Goal: Task Accomplishment & Management: Use online tool/utility

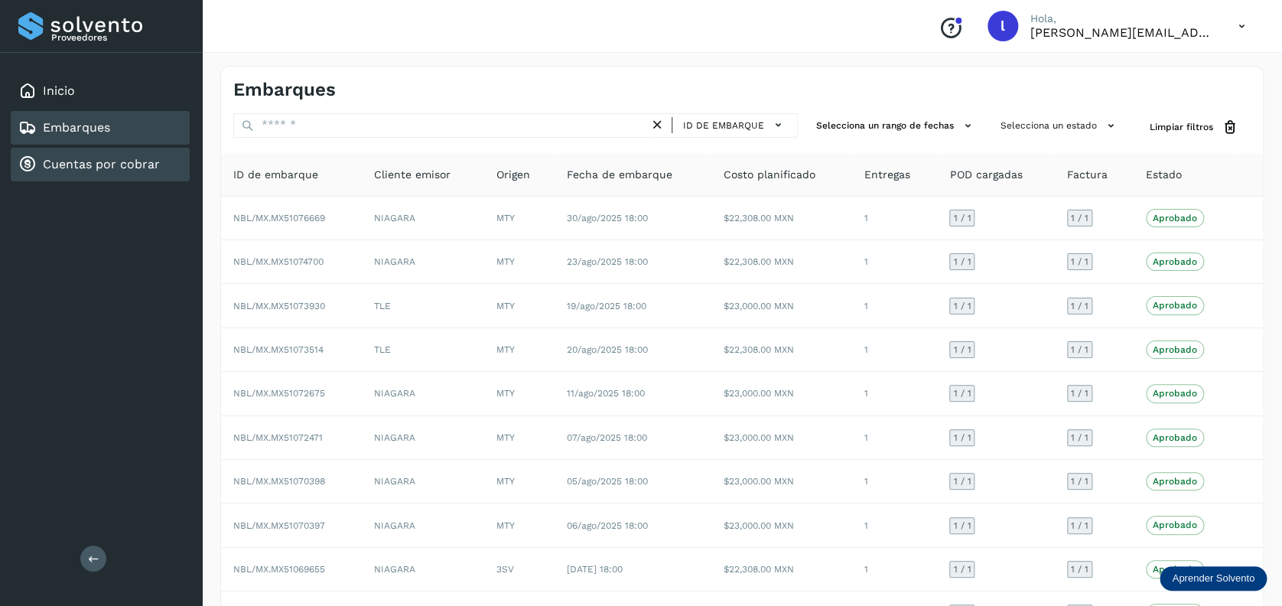
click at [98, 163] on link "Cuentas por cobrar" at bounding box center [101, 164] width 117 height 15
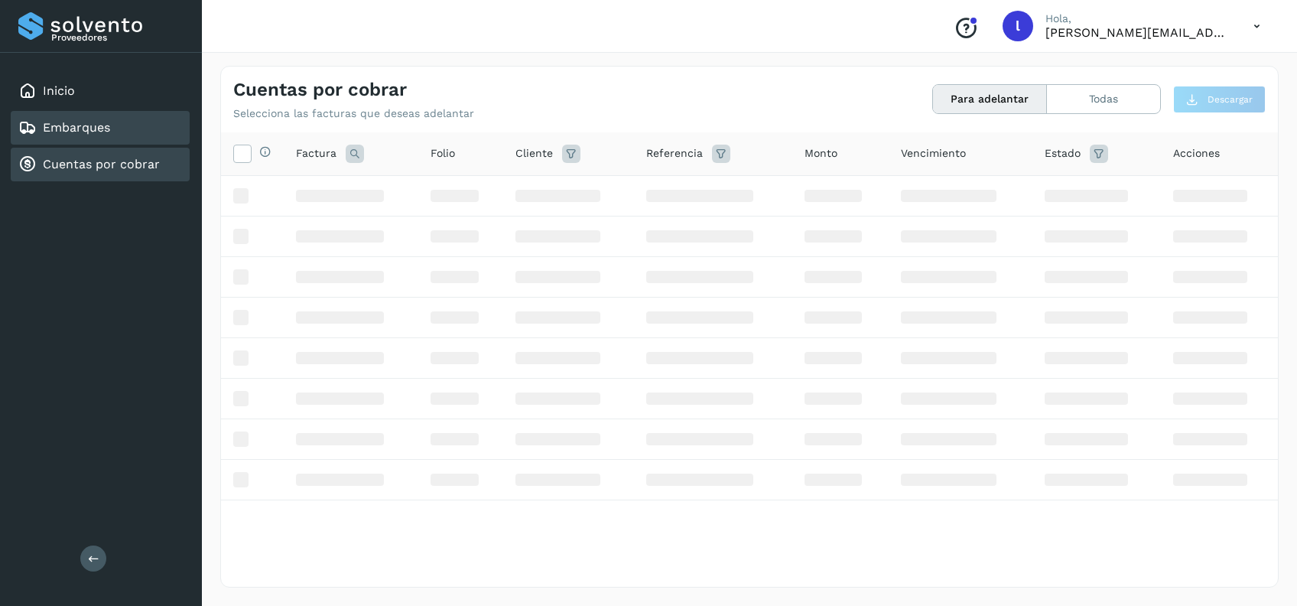
click at [95, 130] on link "Embarques" at bounding box center [76, 127] width 67 height 15
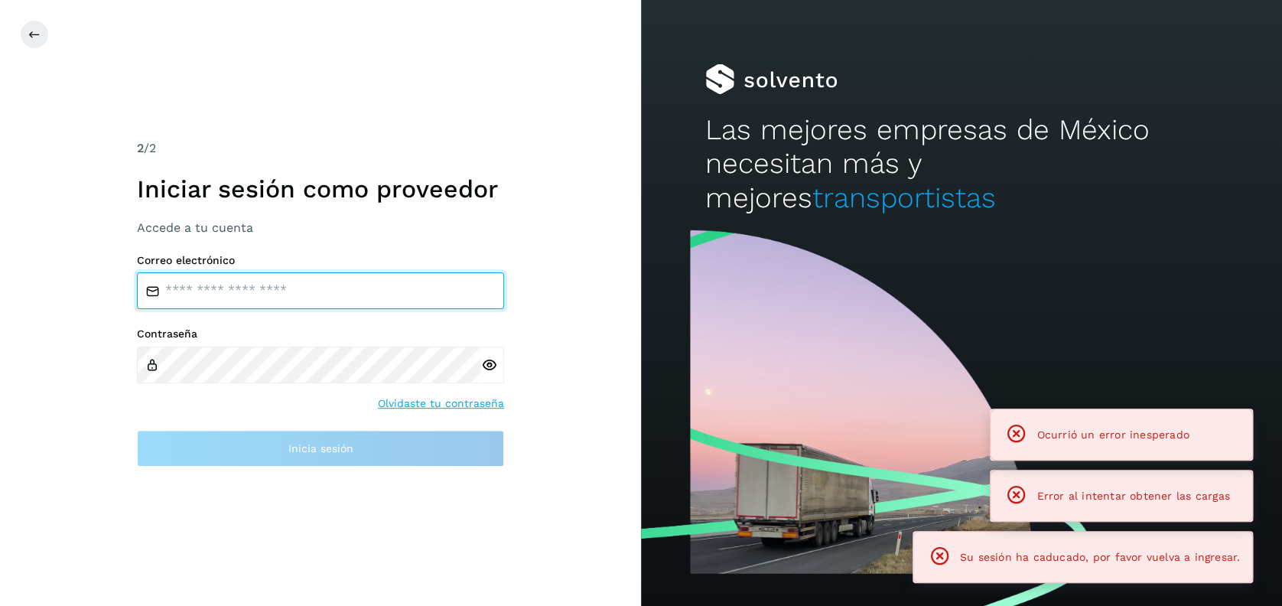
type input "**********"
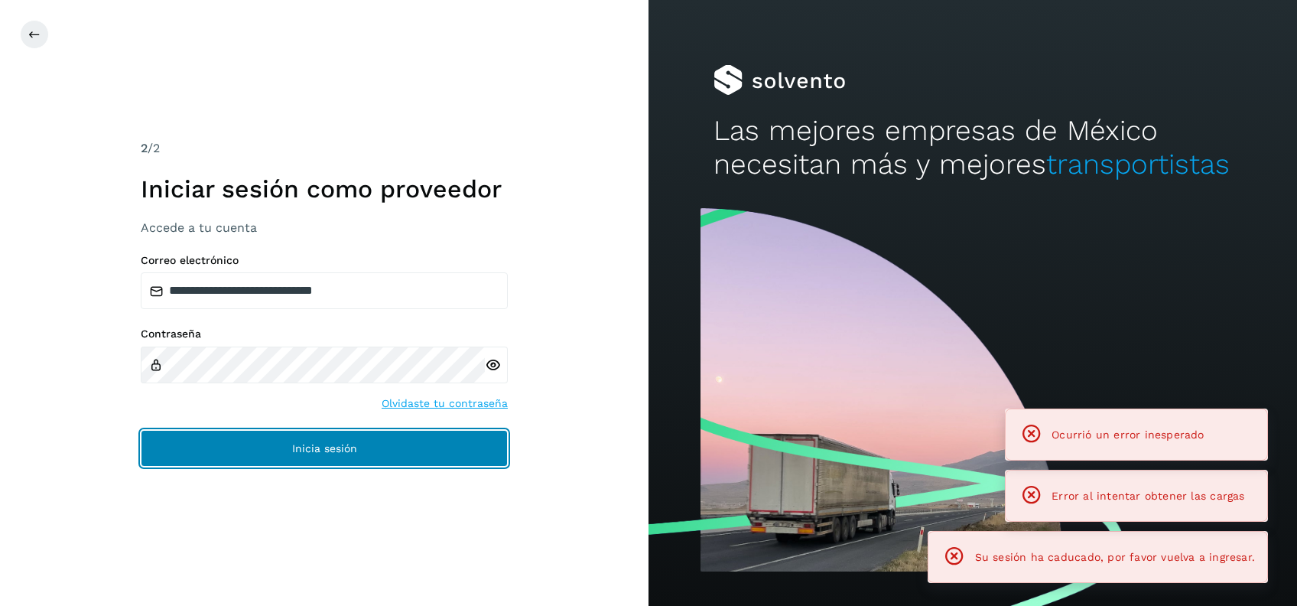
click at [379, 444] on button "Inicia sesión" at bounding box center [324, 448] width 367 height 37
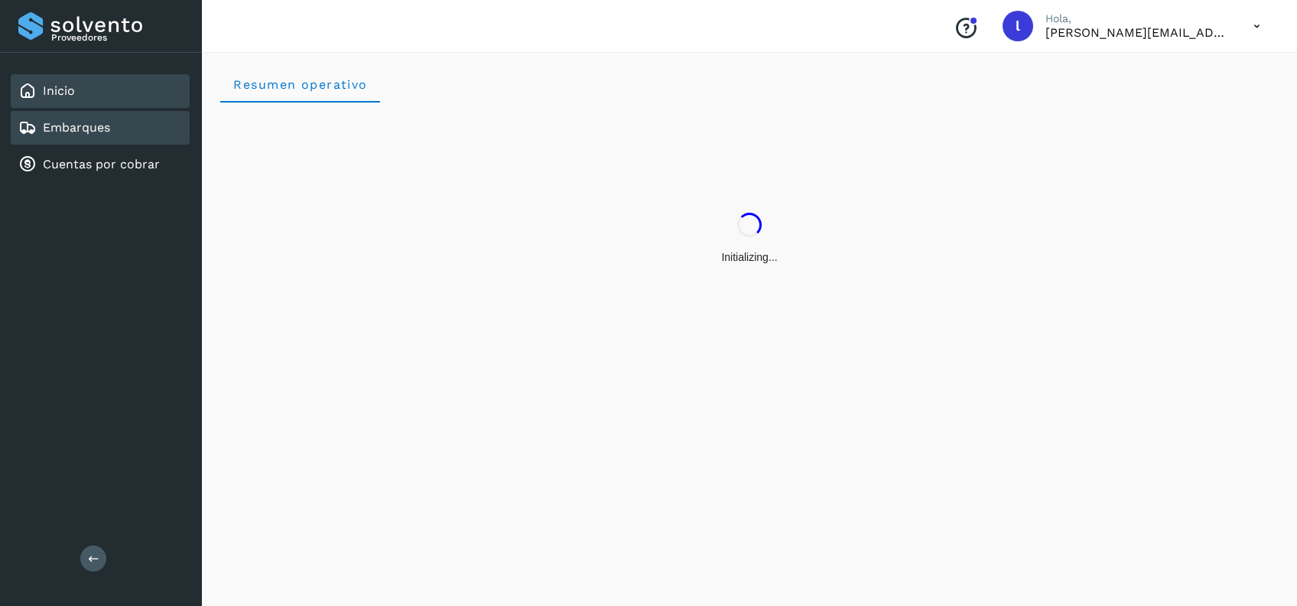
click at [104, 135] on div "Embarques" at bounding box center [64, 128] width 92 height 18
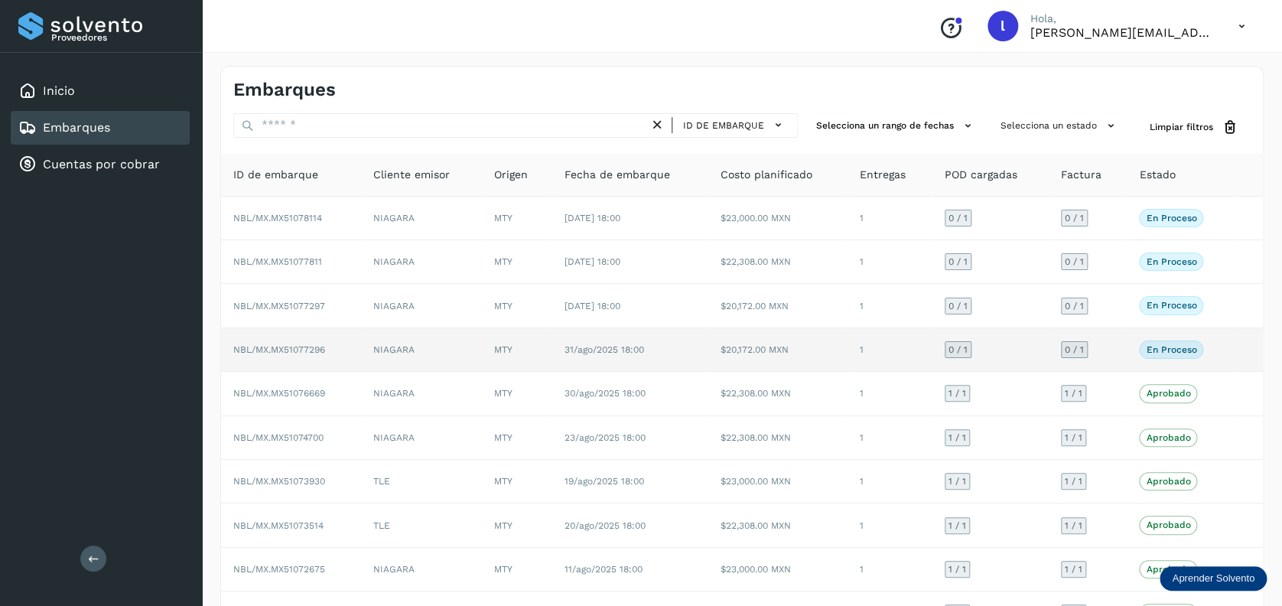
click at [863, 358] on td "1" at bounding box center [890, 350] width 84 height 44
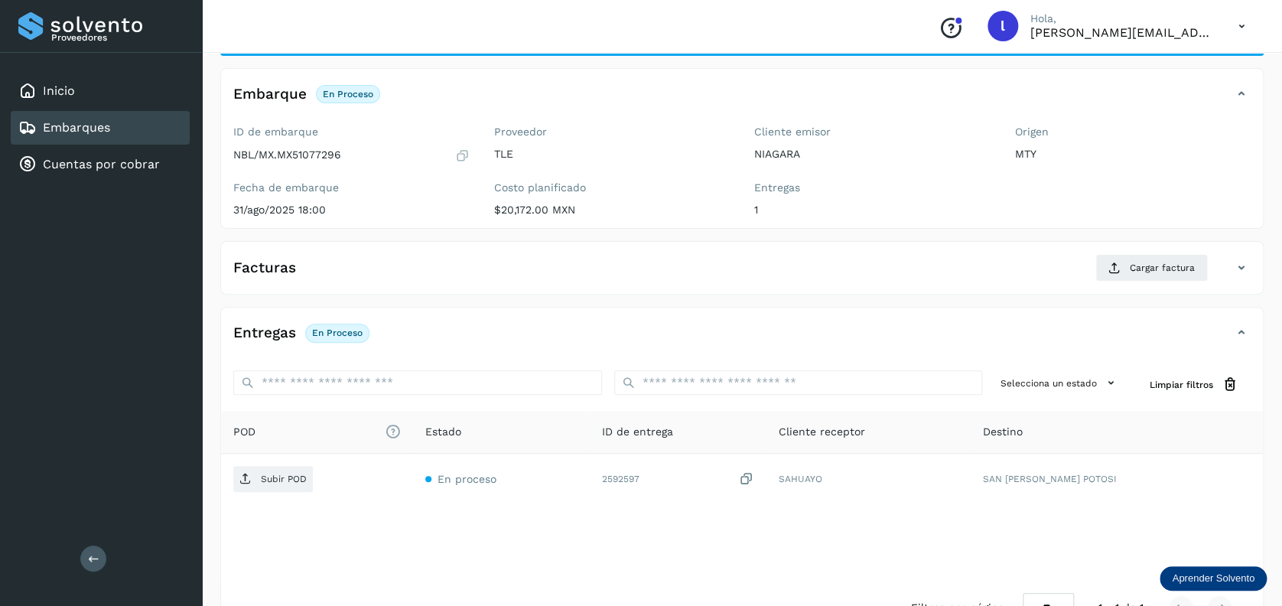
scroll to position [102, 0]
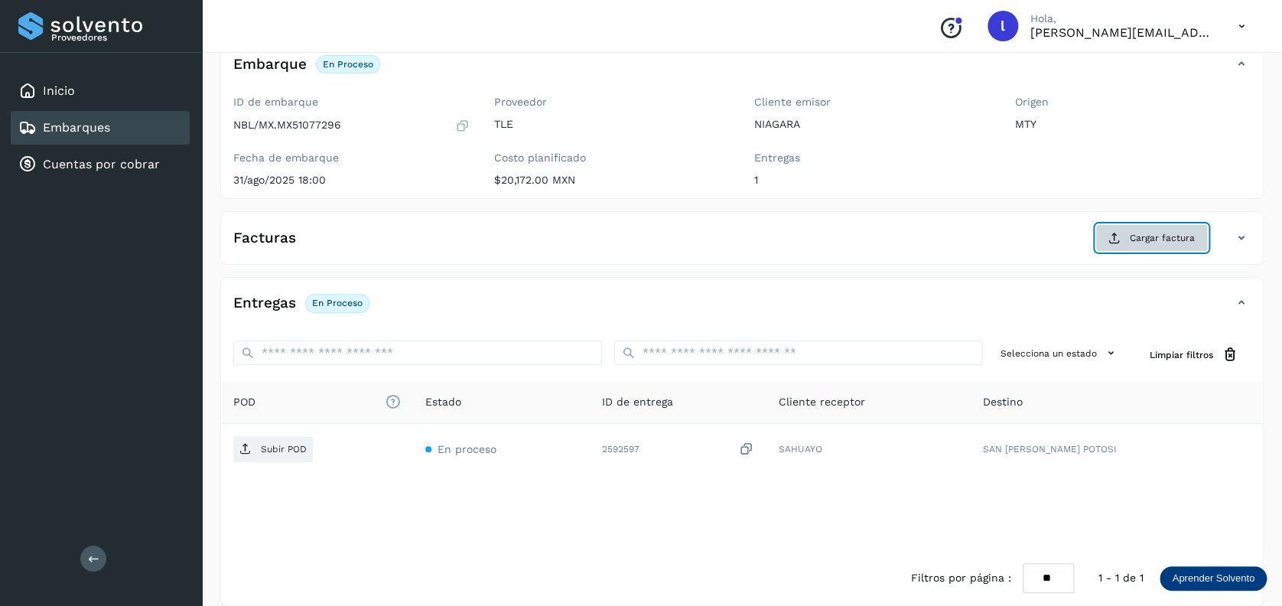
click at [1153, 233] on span "Cargar factura" at bounding box center [1162, 238] width 65 height 14
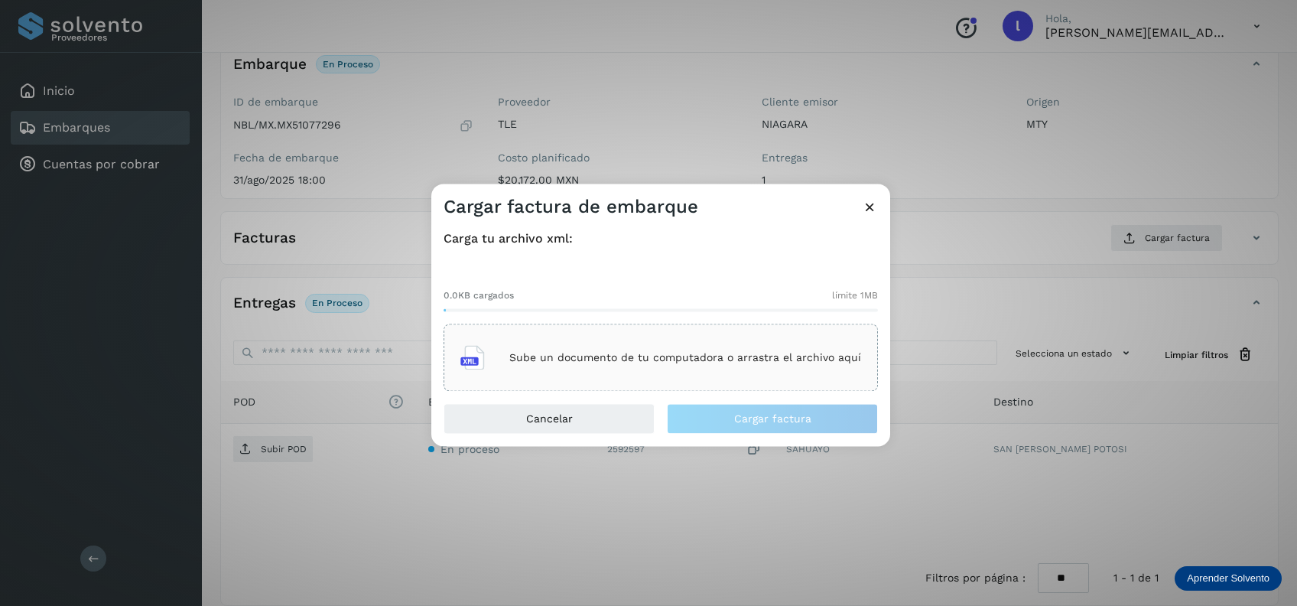
click at [734, 360] on p "Sube un documento de tu computadora o arrastra el archivo aquí" at bounding box center [685, 357] width 352 height 13
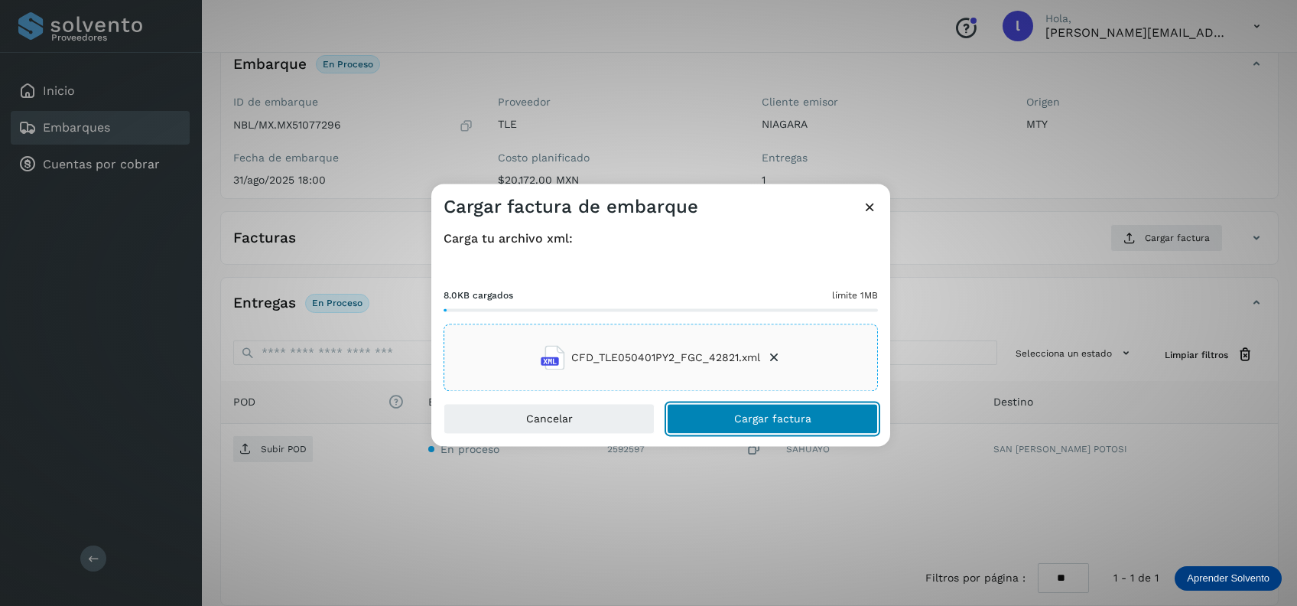
click at [730, 423] on button "Cargar factura" at bounding box center [772, 419] width 211 height 31
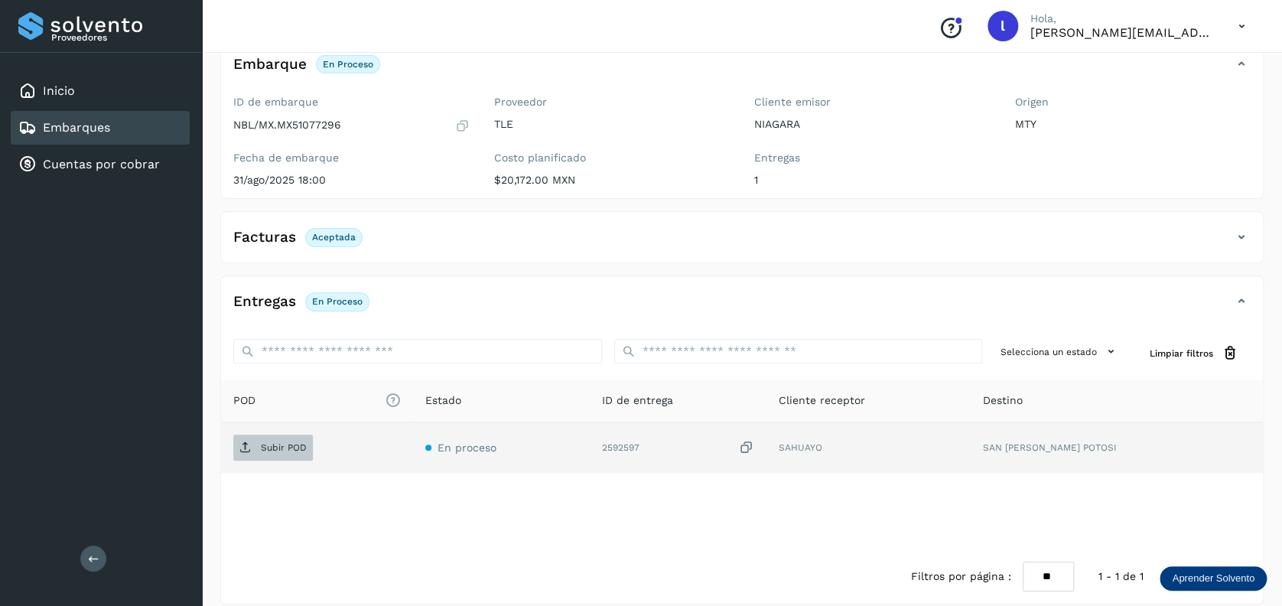
click at [269, 451] on p "Subir POD" at bounding box center [284, 447] width 46 height 11
click at [273, 442] on p "PDF" at bounding box center [270, 447] width 18 height 11
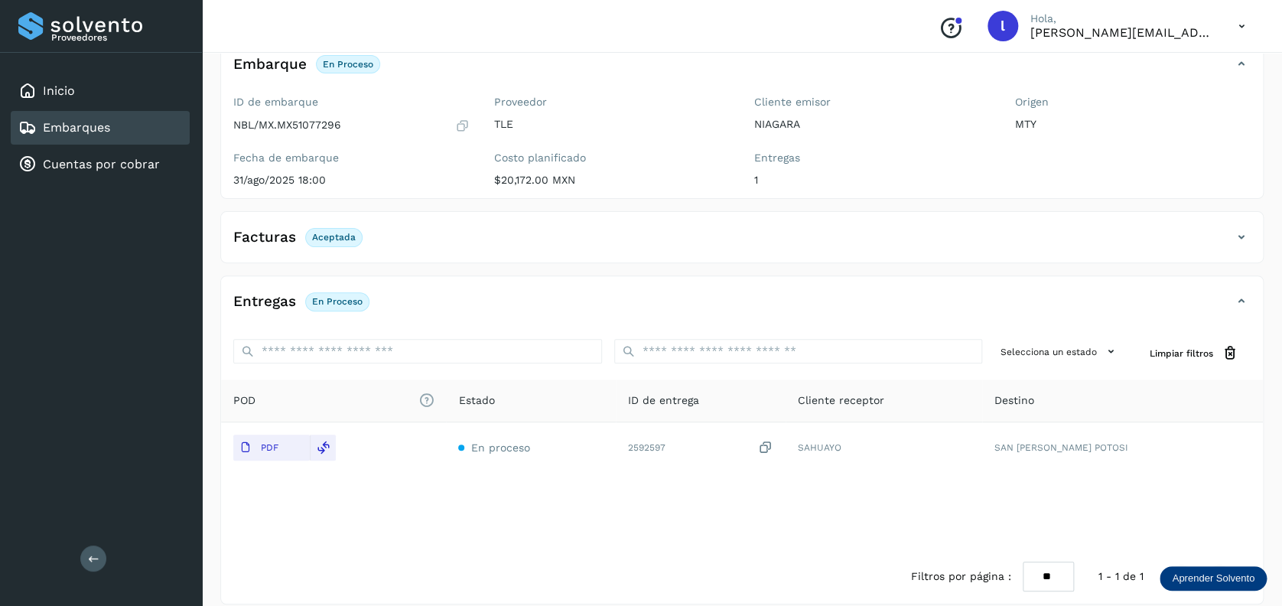
scroll to position [117, 0]
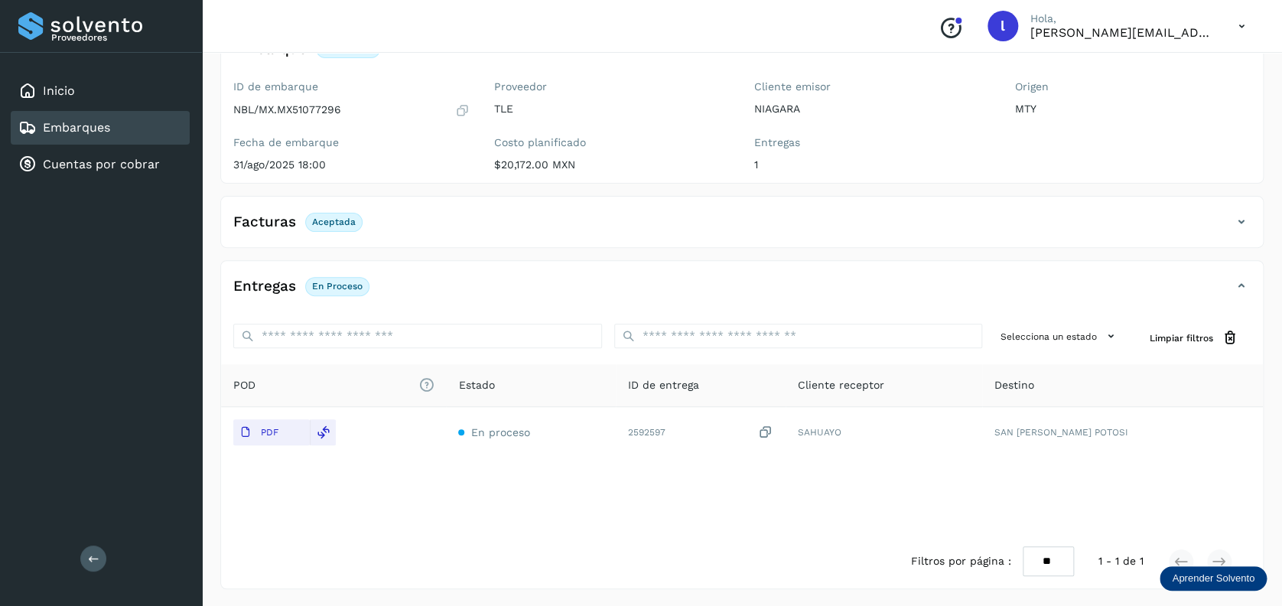
click at [121, 139] on div "Embarques" at bounding box center [100, 128] width 179 height 34
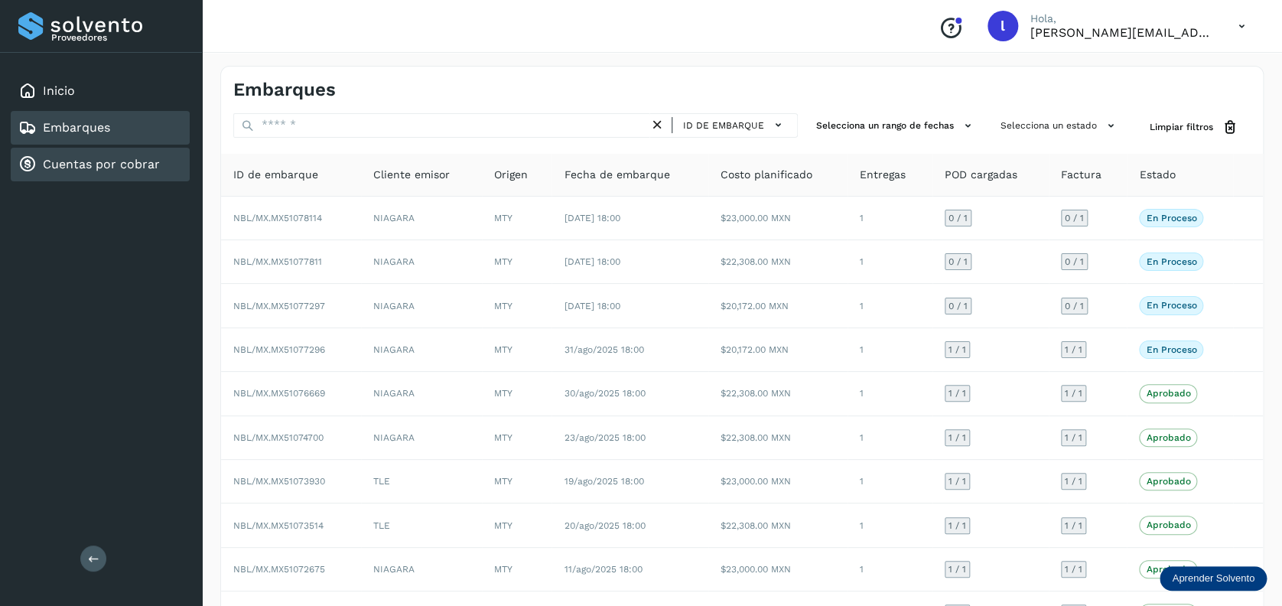
click at [77, 171] on div "Cuentas por cobrar" at bounding box center [89, 164] width 142 height 18
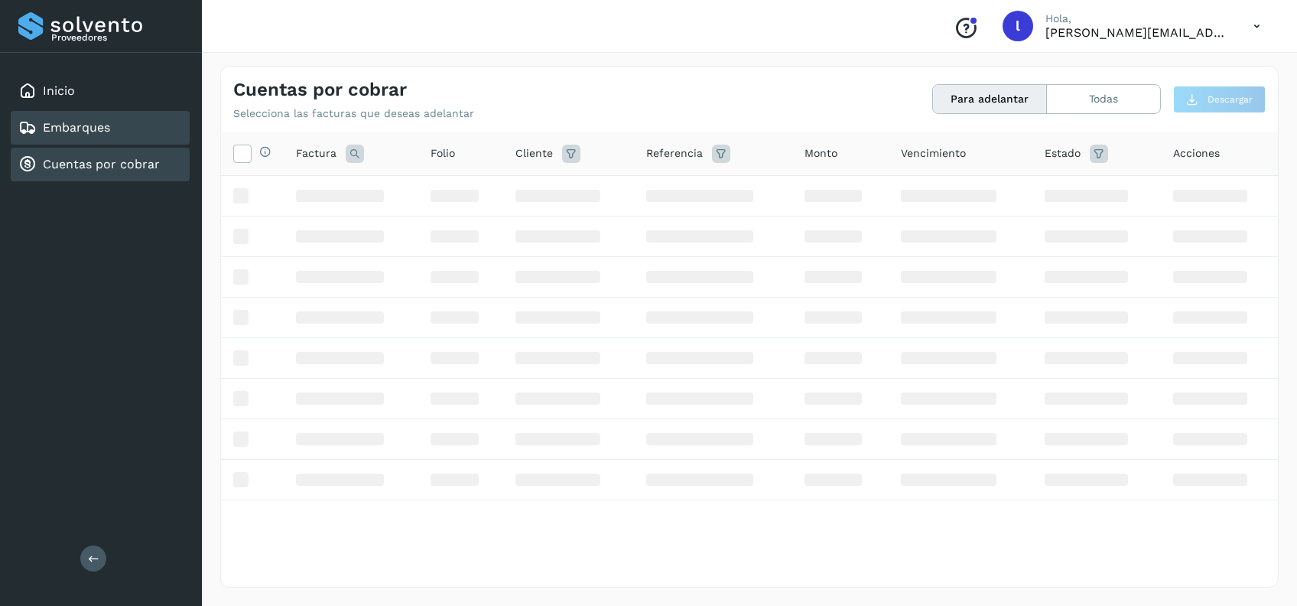
click at [73, 125] on link "Embarques" at bounding box center [76, 127] width 67 height 15
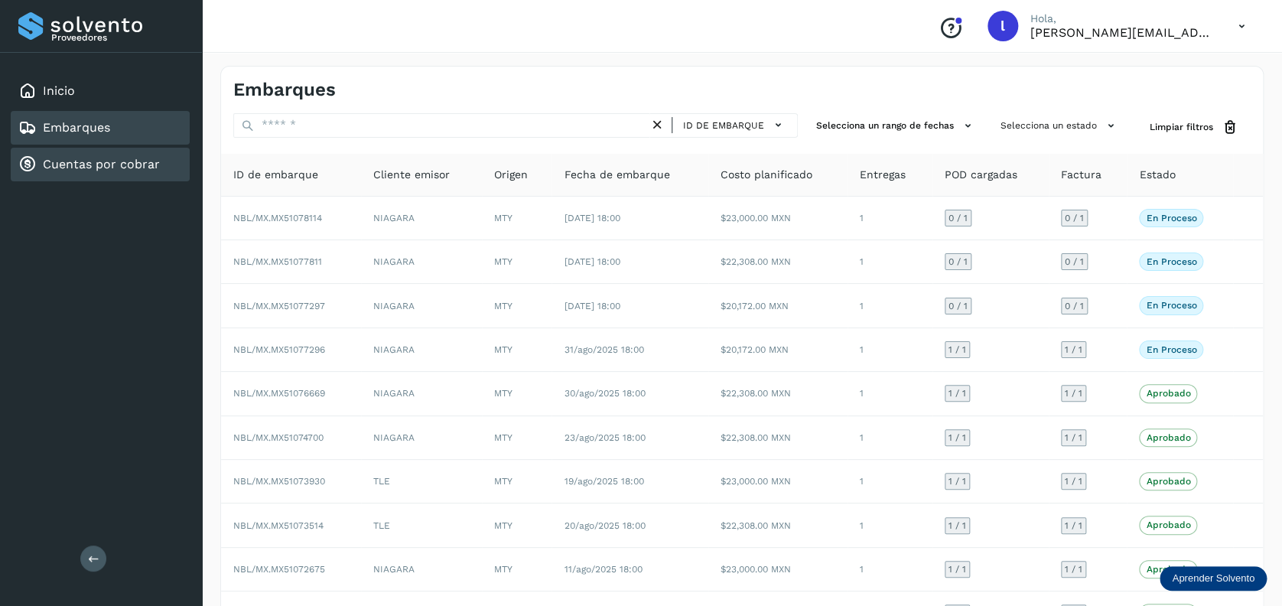
click at [50, 171] on div "Cuentas por cobrar" at bounding box center [89, 164] width 142 height 18
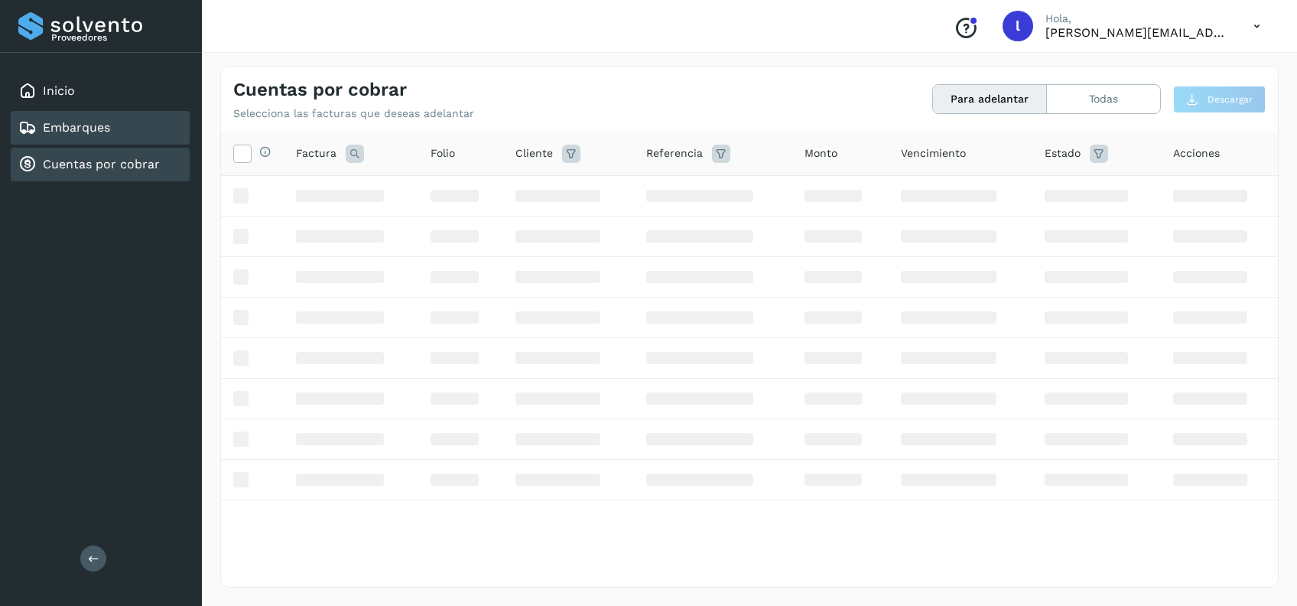
click at [105, 127] on link "Embarques" at bounding box center [76, 127] width 67 height 15
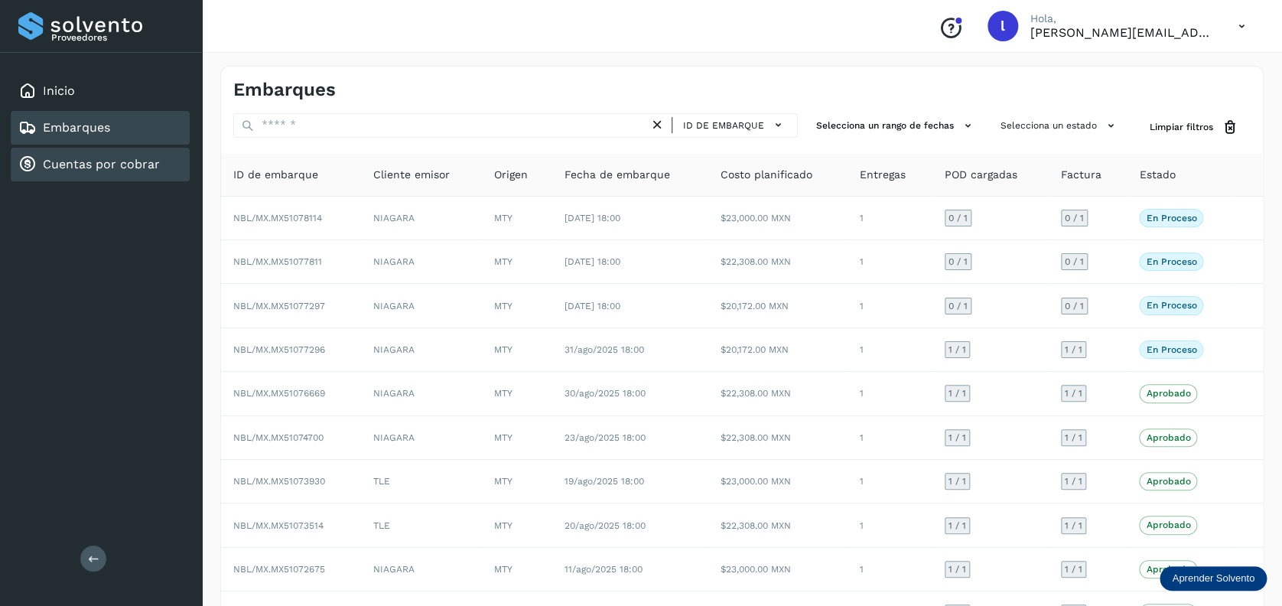
click at [122, 167] on link "Cuentas por cobrar" at bounding box center [101, 164] width 117 height 15
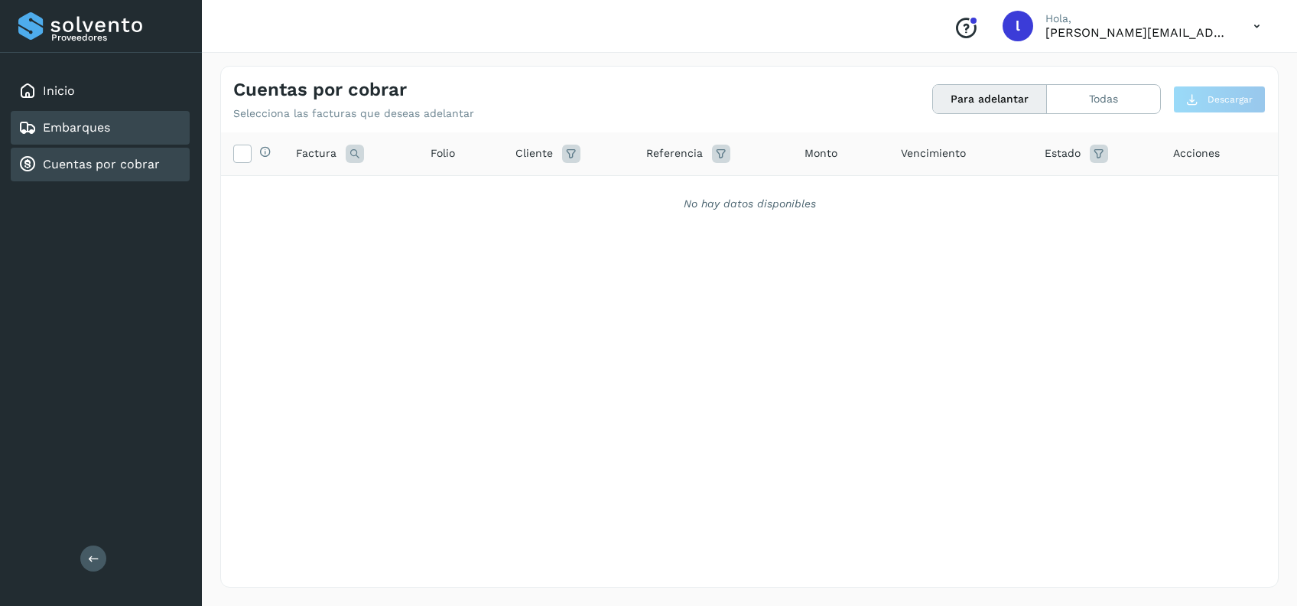
click at [106, 124] on link "Embarques" at bounding box center [76, 127] width 67 height 15
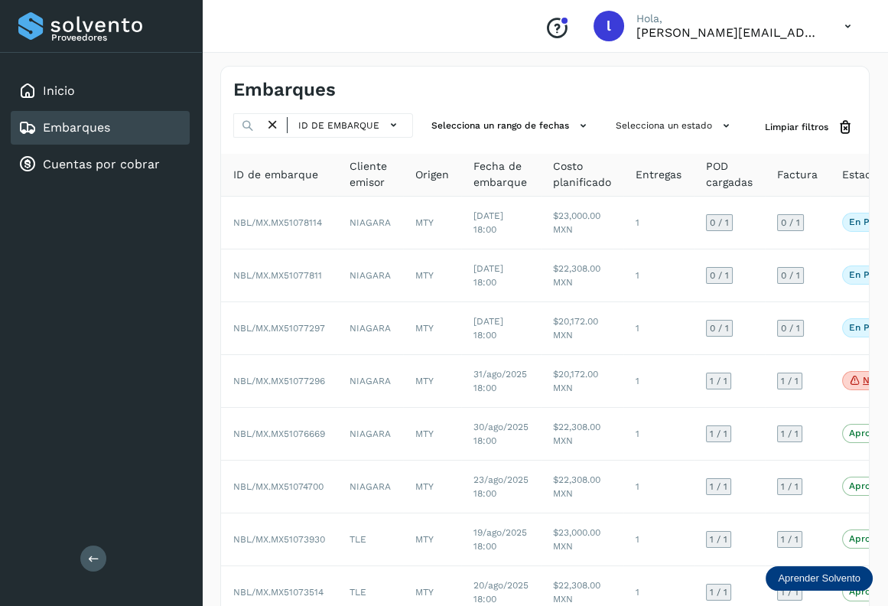
click at [107, 138] on div "Embarques" at bounding box center [100, 128] width 179 height 34
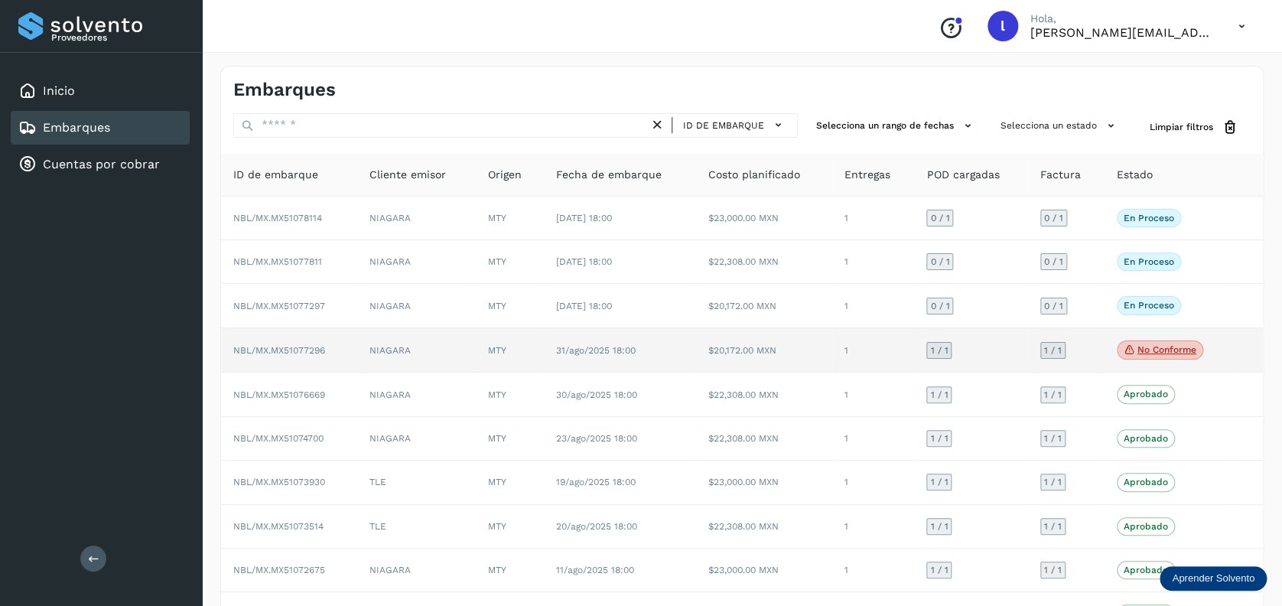
click at [1170, 347] on p "No conforme" at bounding box center [1166, 349] width 59 height 11
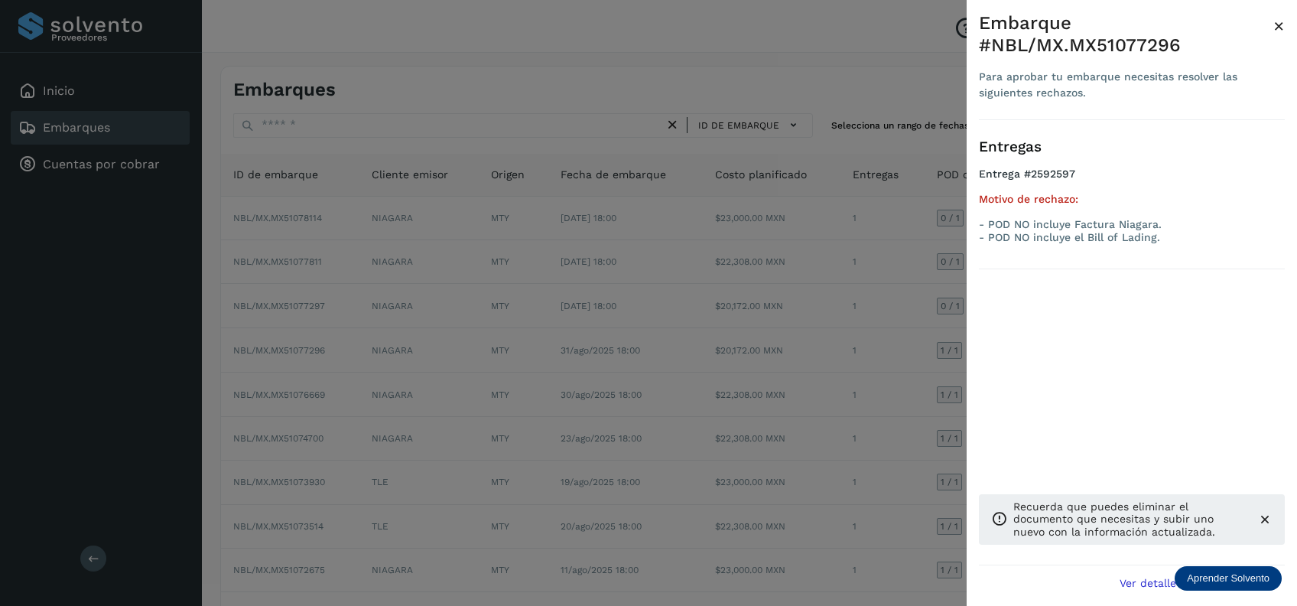
click at [1274, 21] on span "×" at bounding box center [1279, 25] width 11 height 21
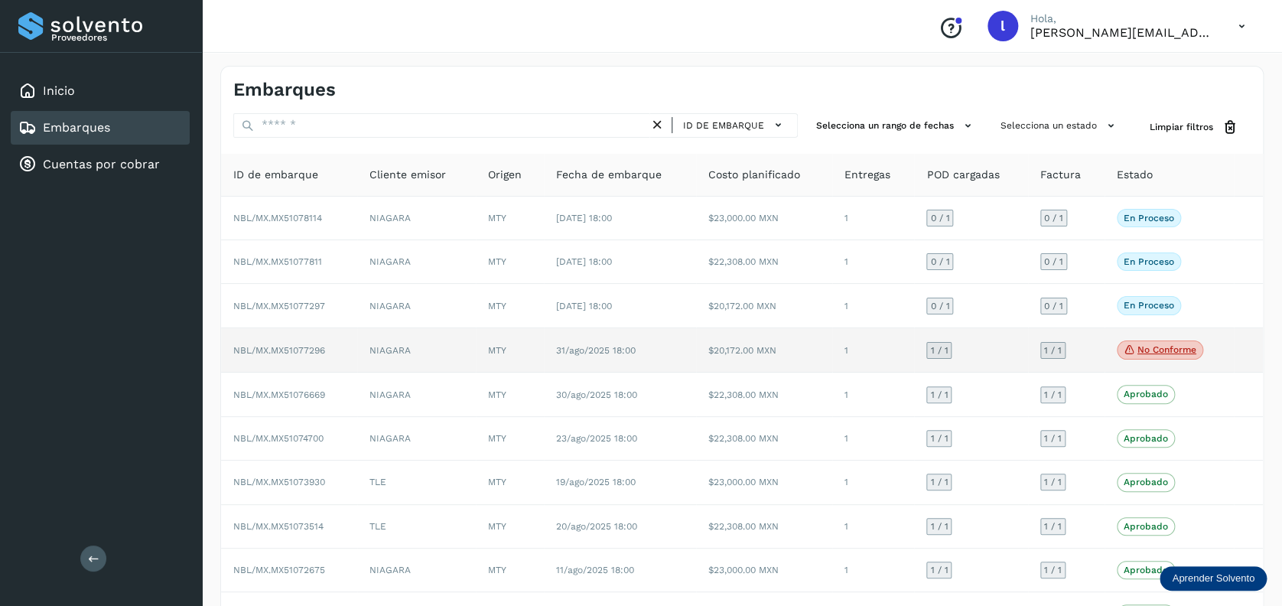
click at [1162, 354] on p "No conforme" at bounding box center [1166, 349] width 59 height 11
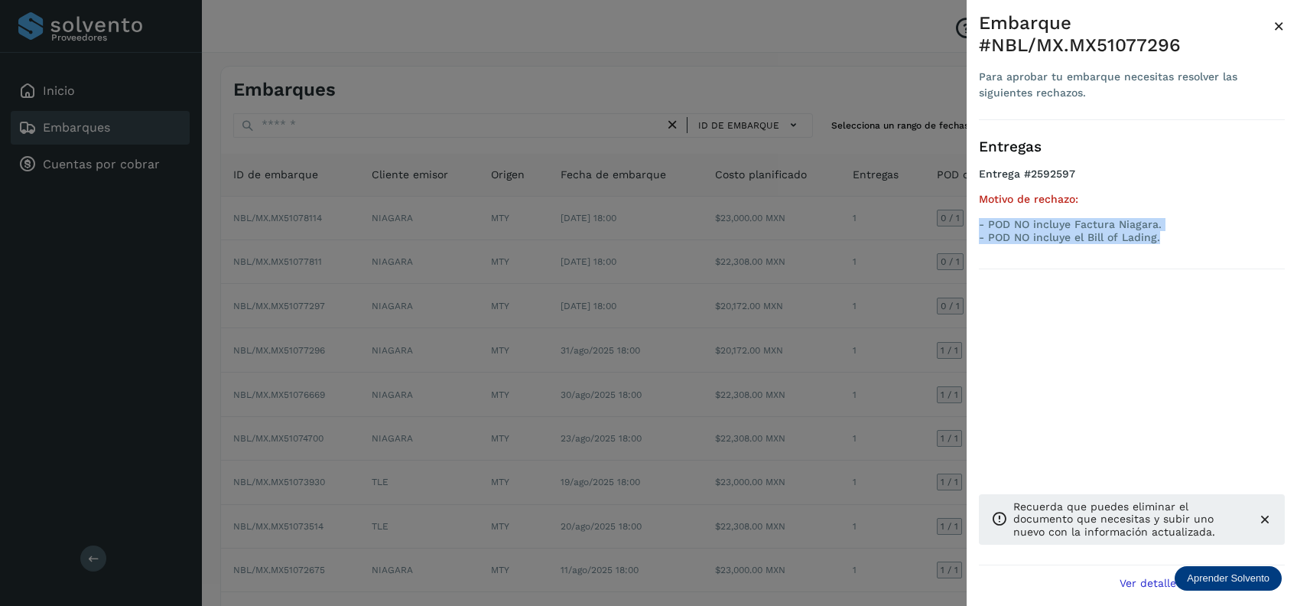
drag, startPoint x: 1173, startPoint y: 241, endPoint x: 968, endPoint y: 226, distance: 205.5
click at [968, 226] on div "Embarque #NBL/MX.MX51077296 Para aprobar tu embarque necesitas resolver las sig…" at bounding box center [1132, 315] width 330 height 630
copy div "- POD NO incluye Factura Niagara. - POD NO incluye el Bill of Lading."
click at [1283, 24] on span "×" at bounding box center [1279, 25] width 11 height 21
